Goal: Information Seeking & Learning: Learn about a topic

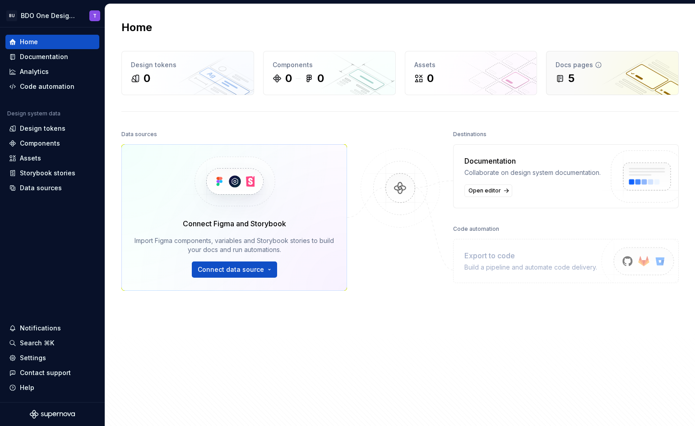
click at [580, 76] on div "5" at bounding box center [612, 78] width 114 height 14
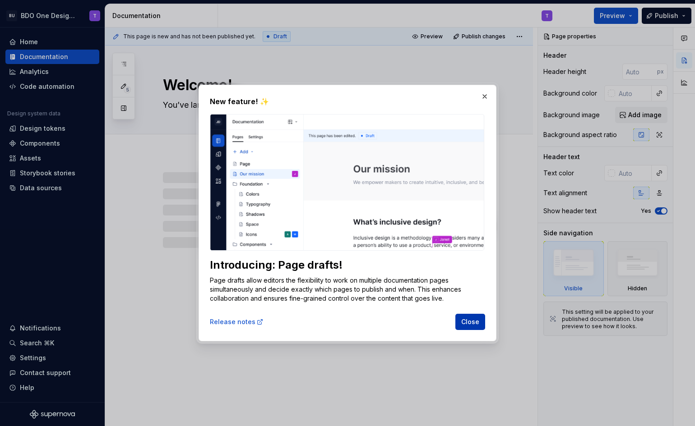
click at [466, 321] on span "Close" at bounding box center [470, 322] width 18 height 9
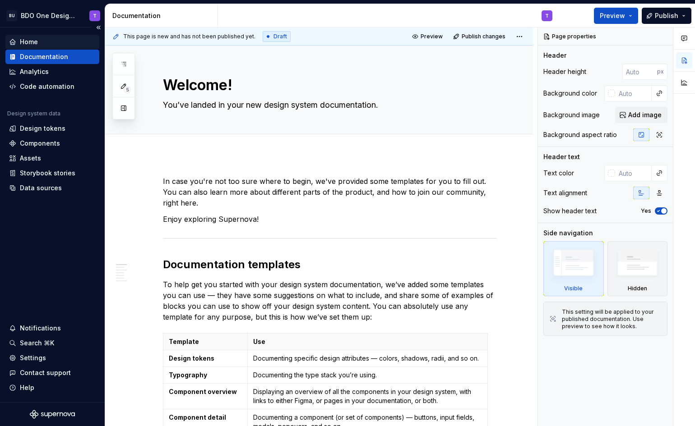
click at [39, 39] on div "Home" at bounding box center [52, 41] width 87 height 9
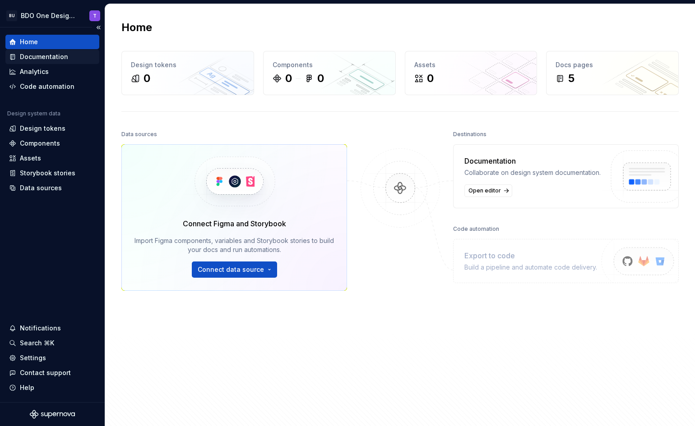
click at [34, 56] on div "Documentation" at bounding box center [44, 56] width 48 height 9
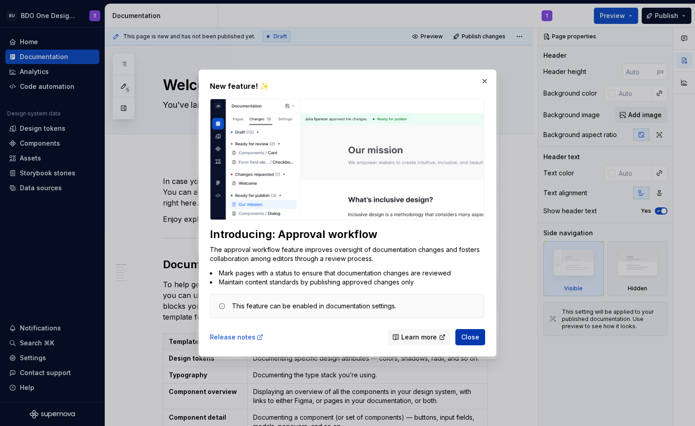
click at [472, 337] on span "Close" at bounding box center [470, 337] width 18 height 9
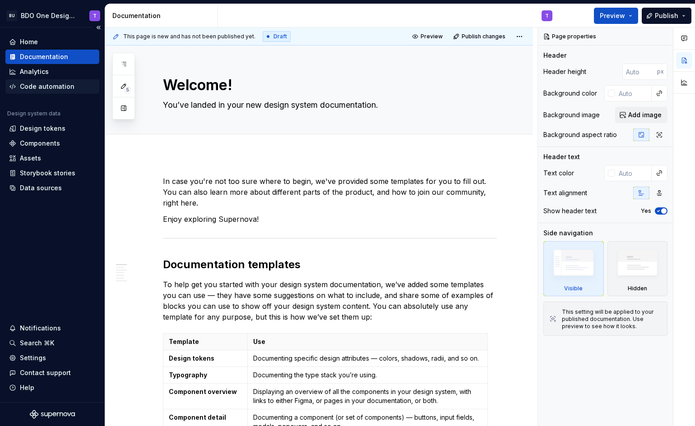
click at [39, 86] on div "Code automation" at bounding box center [47, 86] width 55 height 9
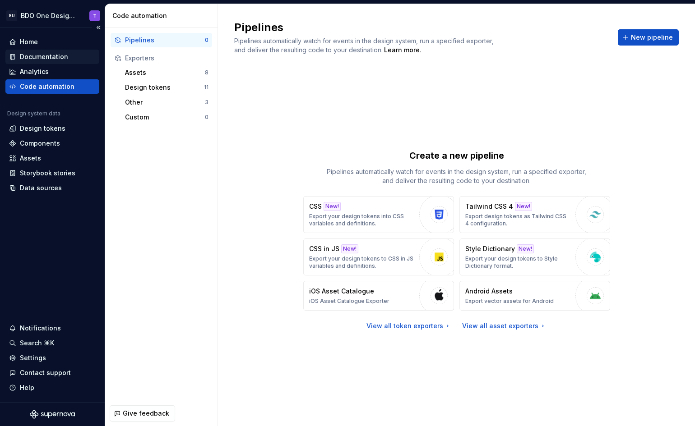
click at [36, 57] on div "Documentation" at bounding box center [44, 56] width 48 height 9
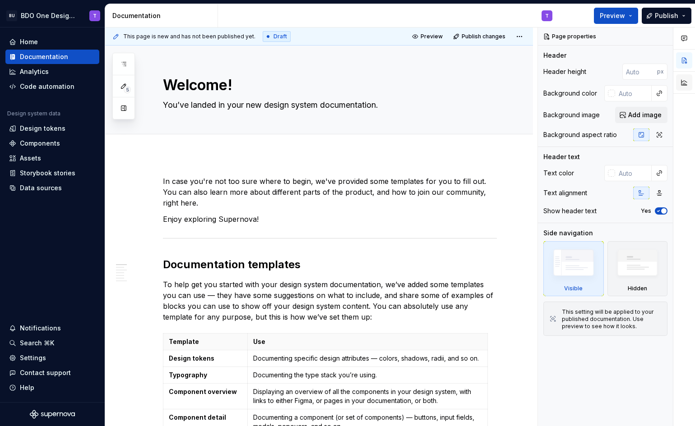
type textarea "*"
